Goal: Navigation & Orientation: Find specific page/section

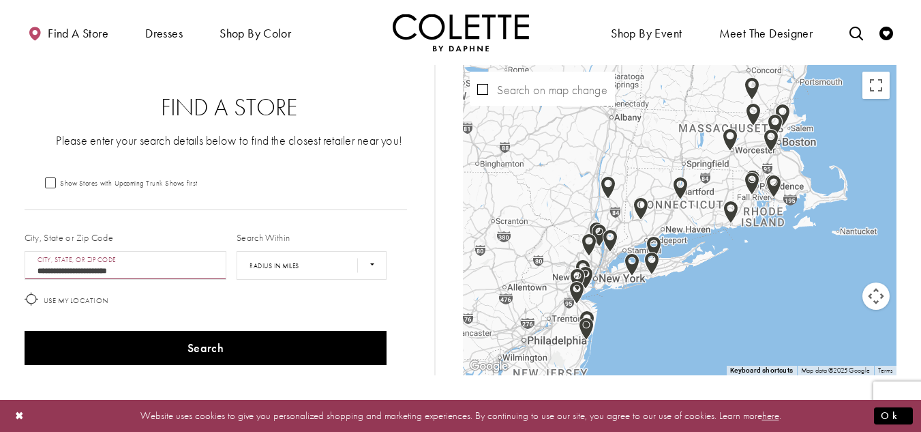
click at [611, 190] on img "Map with store locations" at bounding box center [608, 187] width 15 height 23
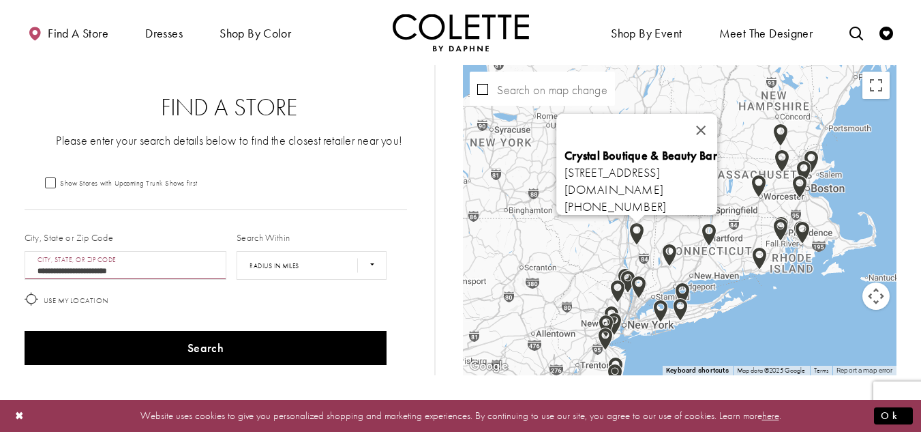
click at [667, 252] on img "Map with store locations" at bounding box center [669, 254] width 15 height 23
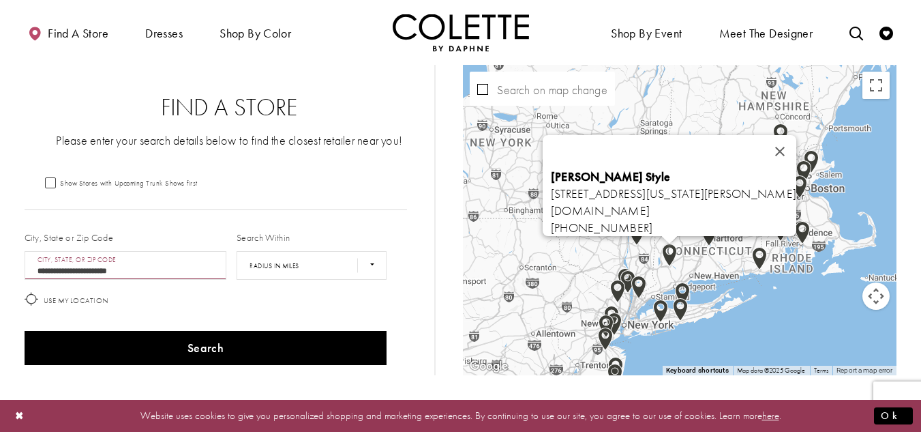
click at [682, 310] on img "Map with store locations" at bounding box center [680, 309] width 15 height 23
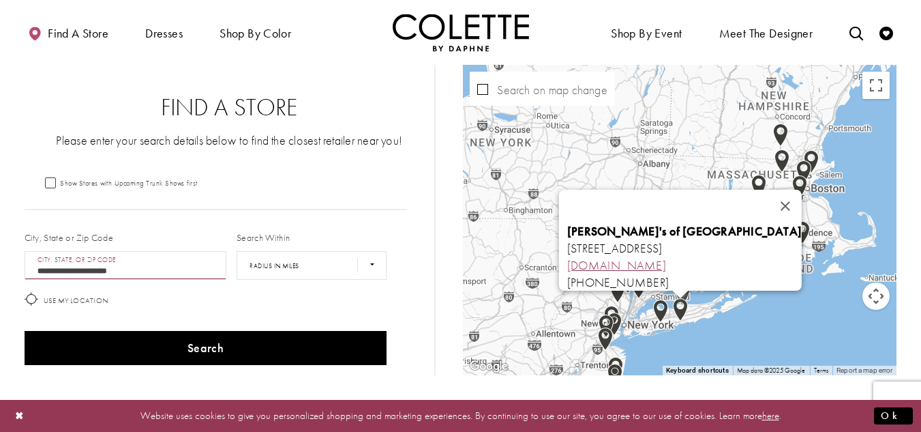
click at [612, 260] on link "[DOMAIN_NAME]" at bounding box center [616, 265] width 99 height 16
click at [88, 35] on span "Find a store" at bounding box center [78, 34] width 61 height 14
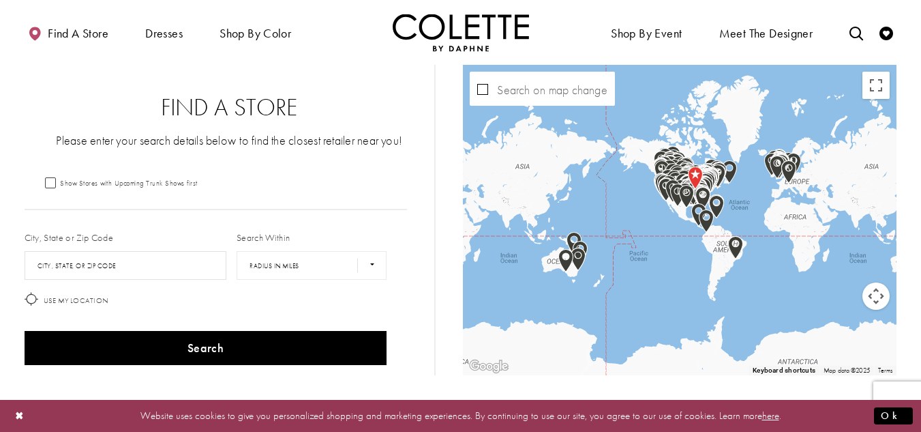
click at [449, 31] on img "Visit Home Page" at bounding box center [461, 32] width 136 height 37
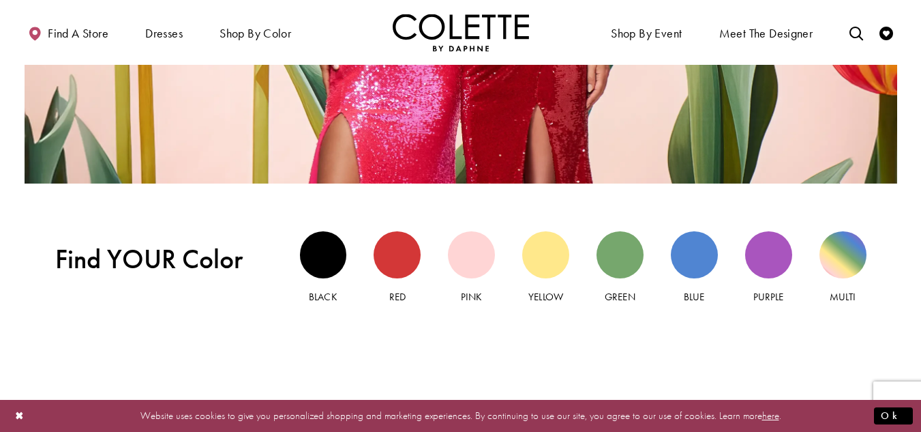
scroll to position [1227, 0]
